Goal: Information Seeking & Learning: Learn about a topic

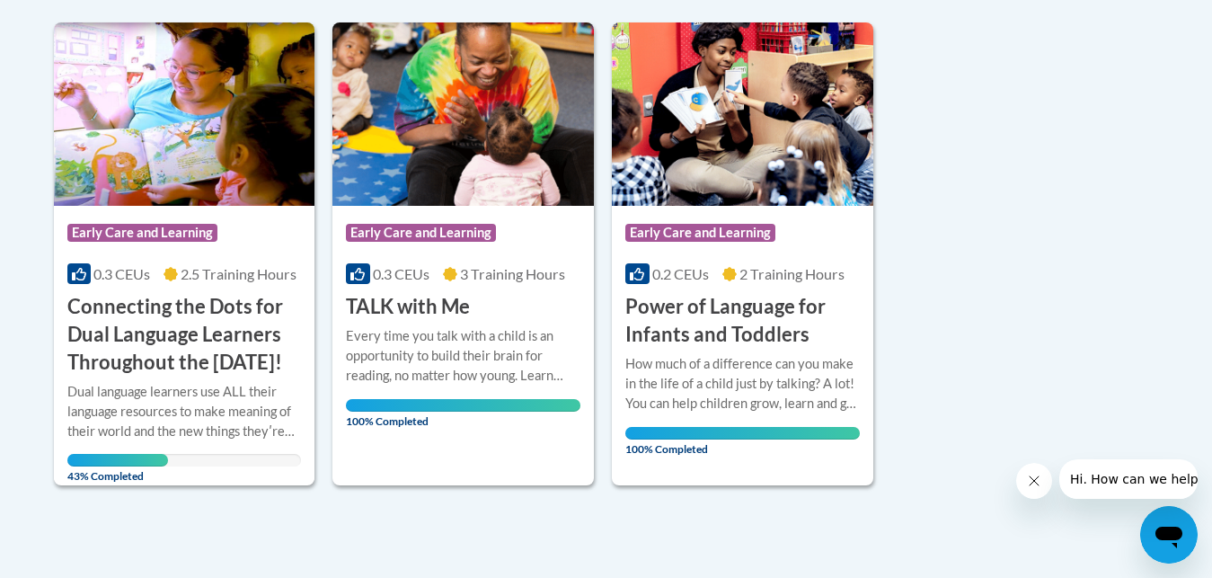
scroll to position [449, 0]
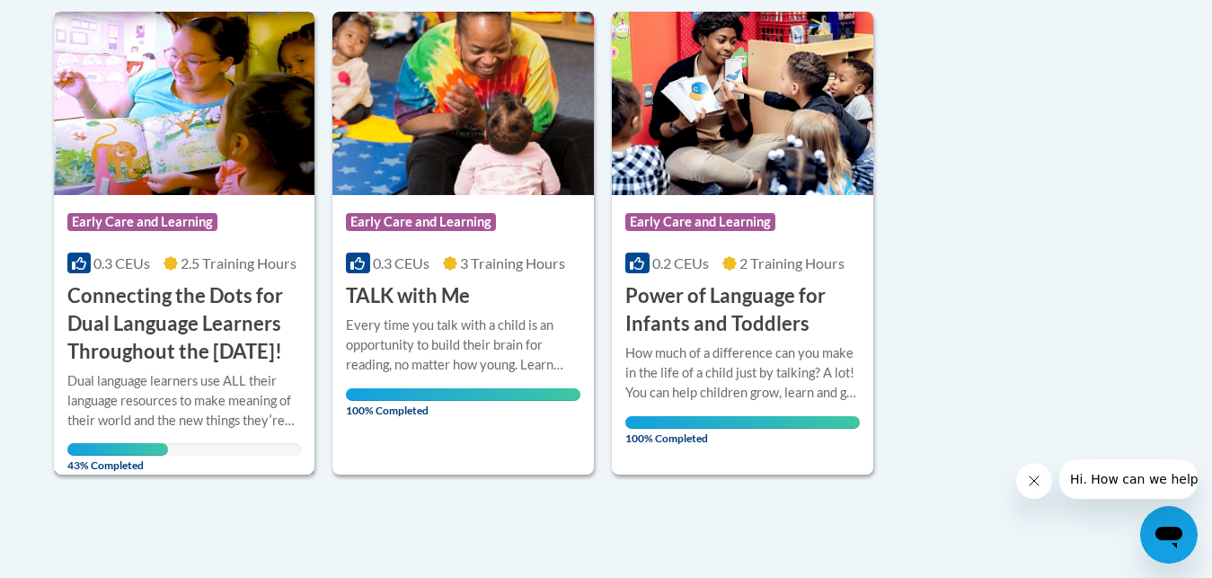
click at [202, 339] on h3 "Connecting the Dots for Dual Language Learners Throughout the [DATE]!" at bounding box center [184, 323] width 235 height 83
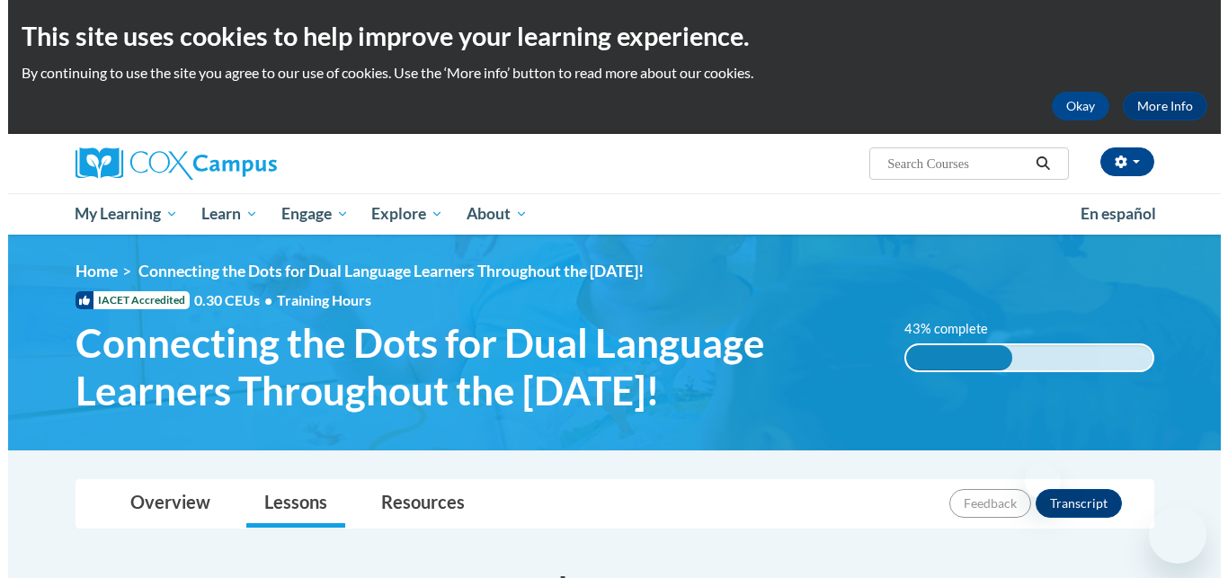
scroll to position [1056, 0]
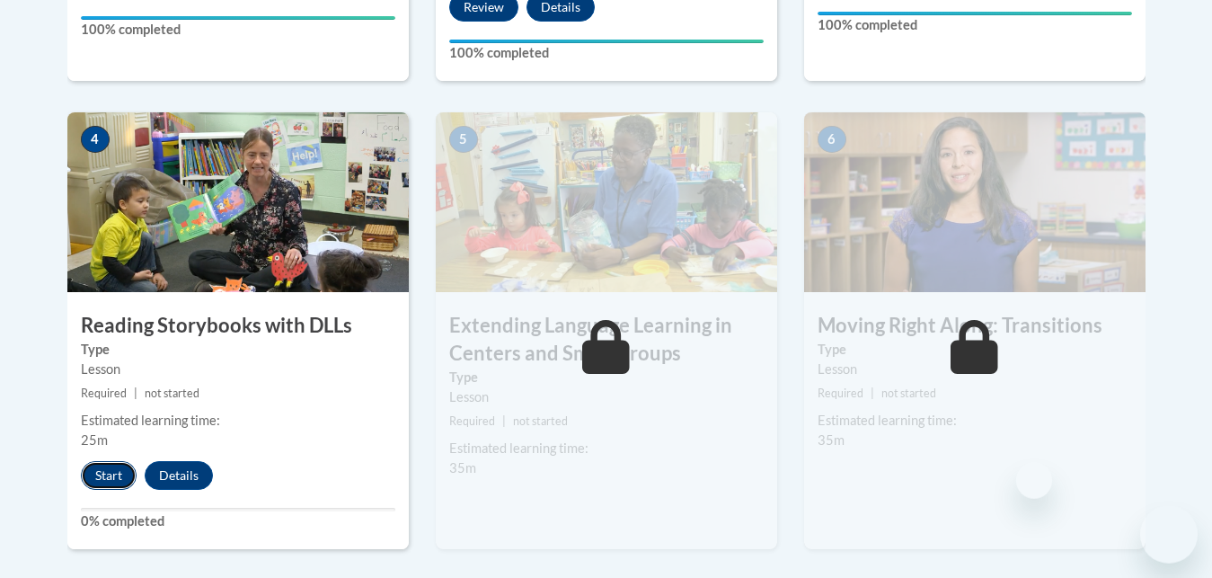
click at [122, 472] on button "Start" at bounding box center [109, 475] width 56 height 29
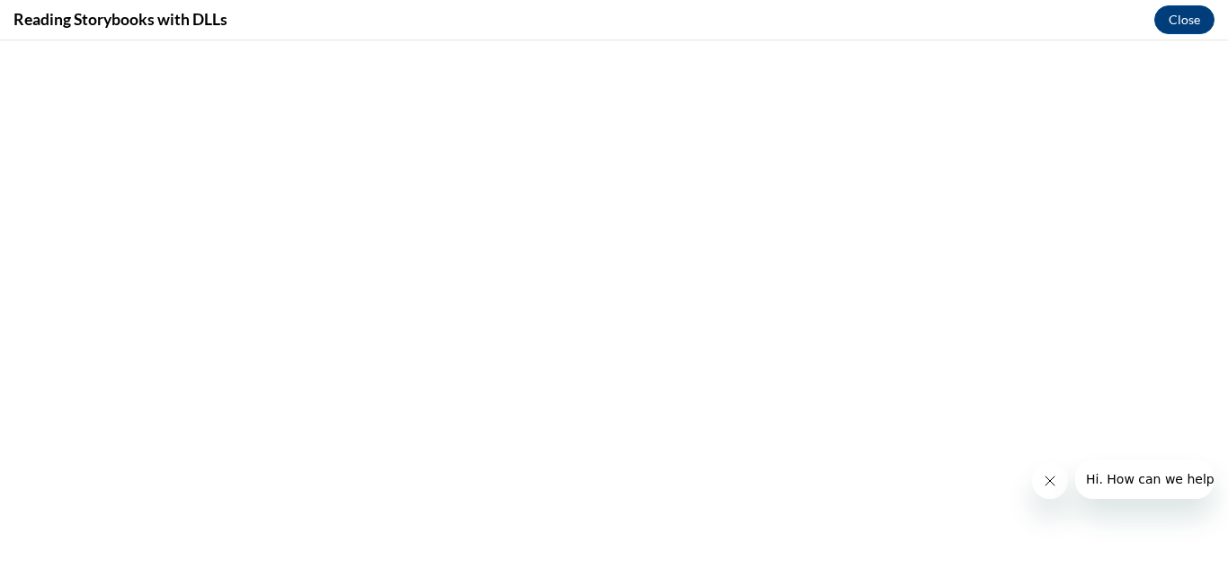
scroll to position [0, 0]
click at [1051, 478] on icon "Close message from company" at bounding box center [1050, 481] width 14 height 14
click at [1167, 24] on button "Close" at bounding box center [1184, 19] width 60 height 29
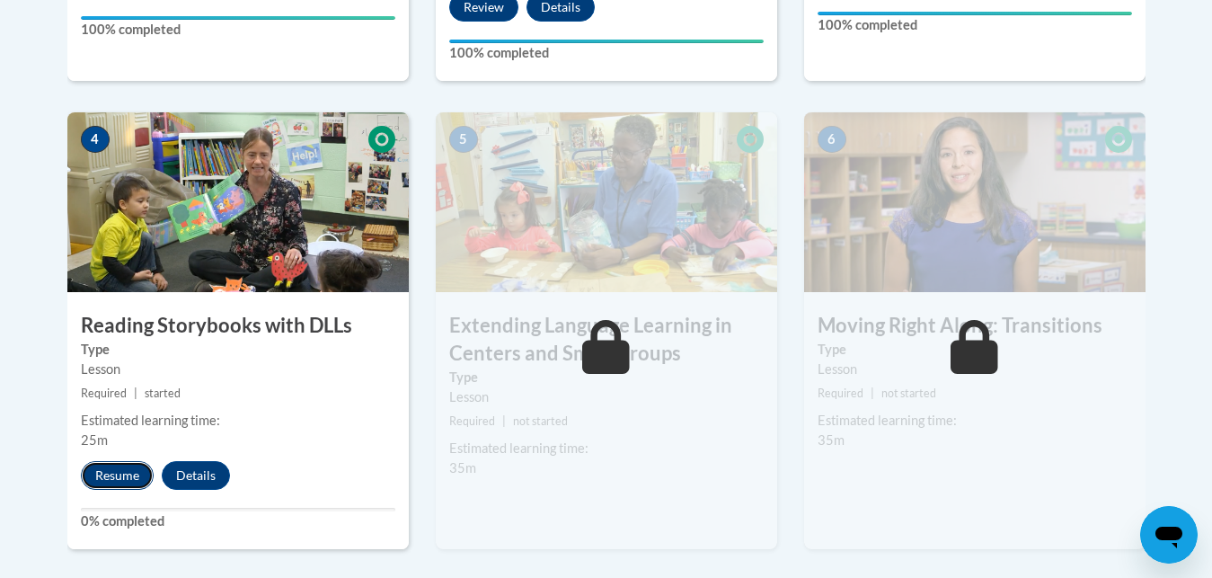
click at [130, 471] on button "Resume" at bounding box center [117, 475] width 73 height 29
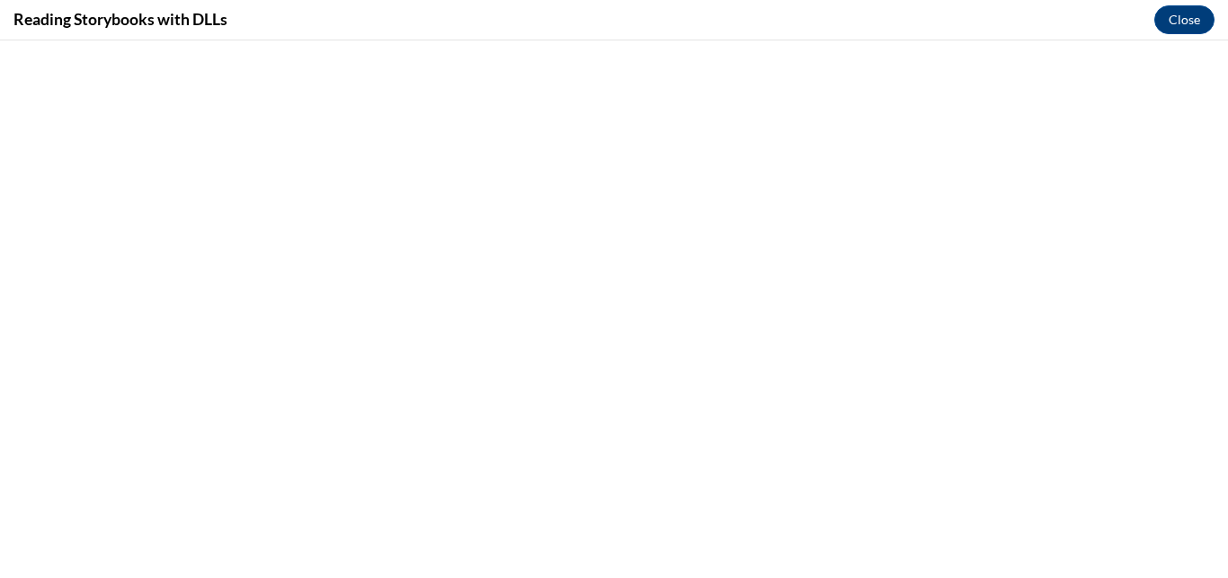
click at [386, 34] on div "Reading Storybooks with DLLs Close" at bounding box center [614, 20] width 1228 height 40
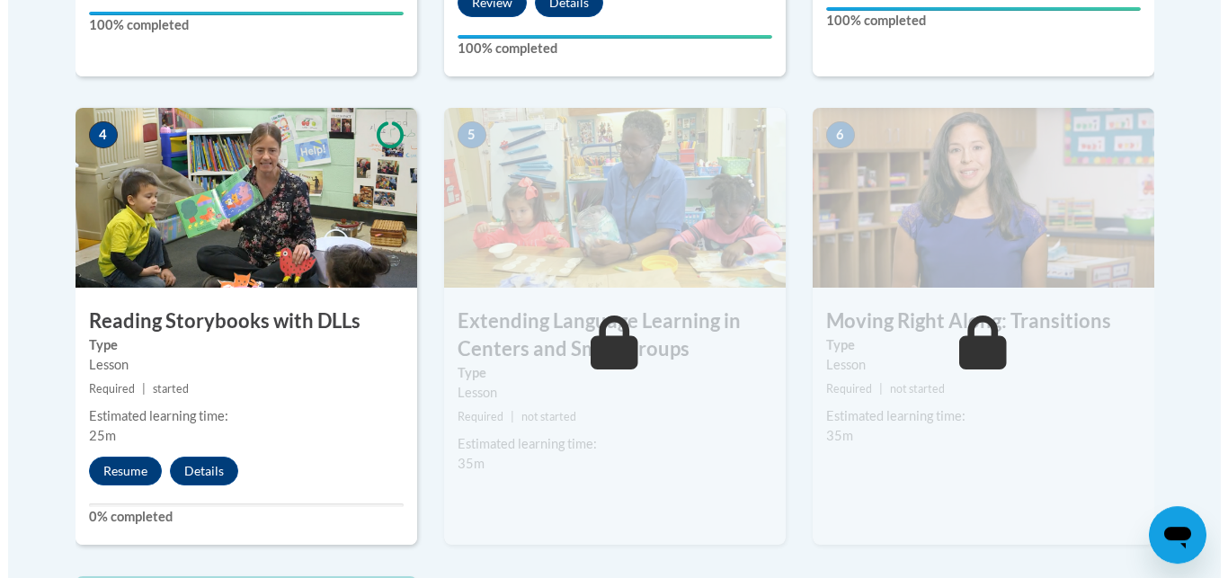
scroll to position [1064, 0]
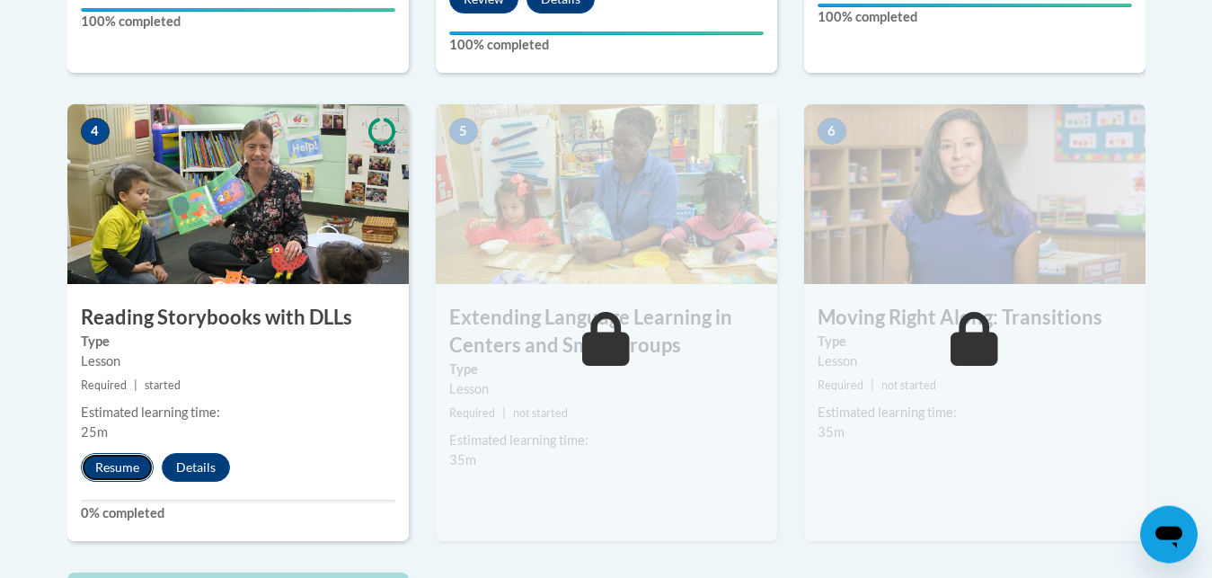
click at [120, 469] on button "Resume" at bounding box center [117, 467] width 73 height 29
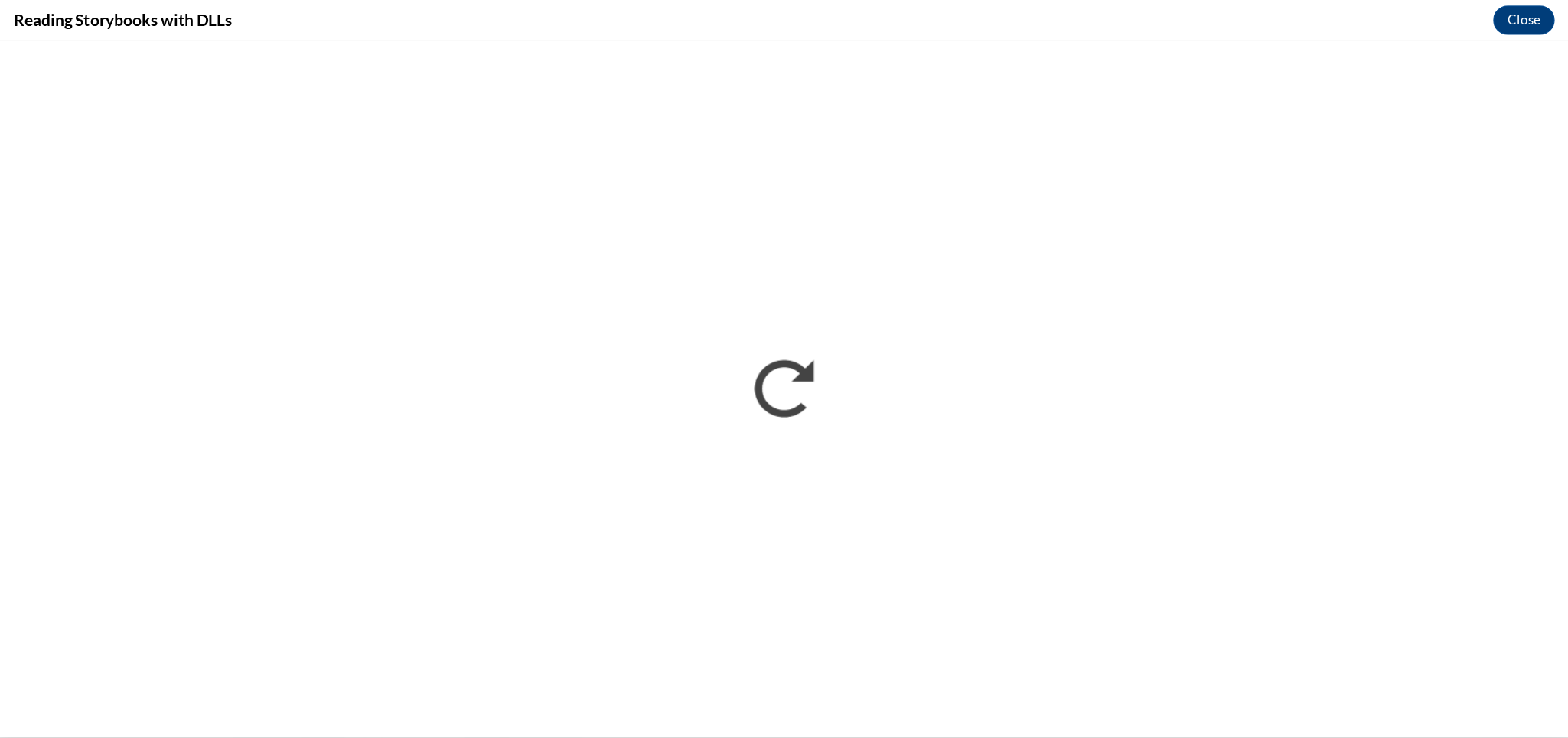
scroll to position [907, 0]
click at [1032, 20] on button "Close" at bounding box center [1531, 16] width 51 height 25
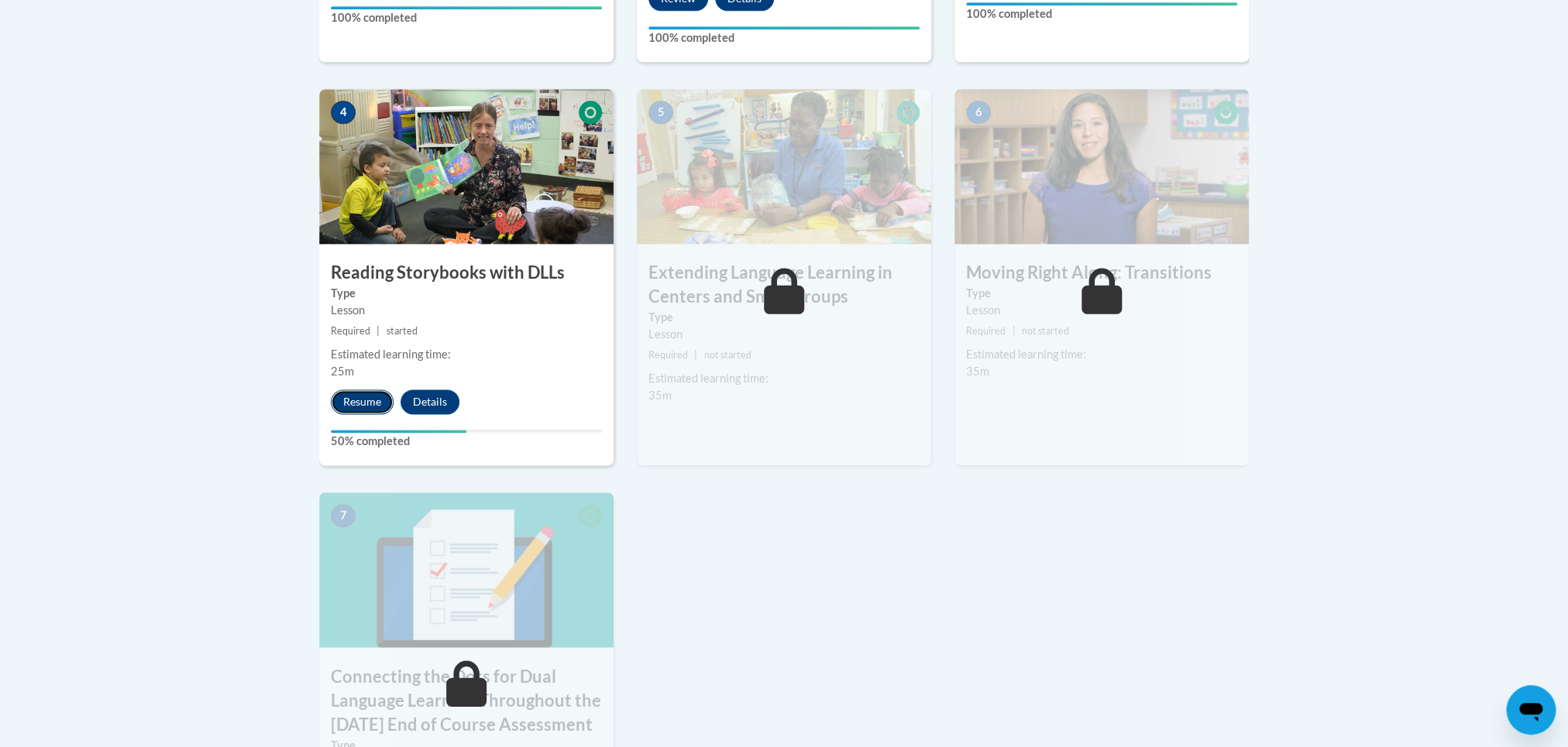
click at [366, 402] on button "Resume" at bounding box center [362, 402] width 63 height 25
